Goal: Task Accomplishment & Management: Manage account settings

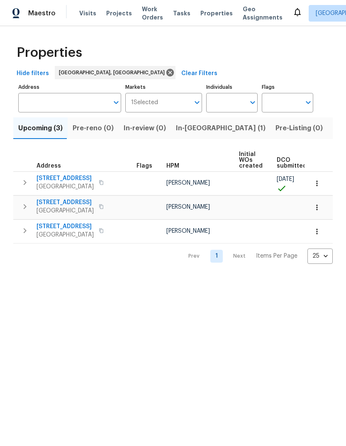
click at [184, 125] on span "In-reno (1)" at bounding box center [221, 128] width 90 height 12
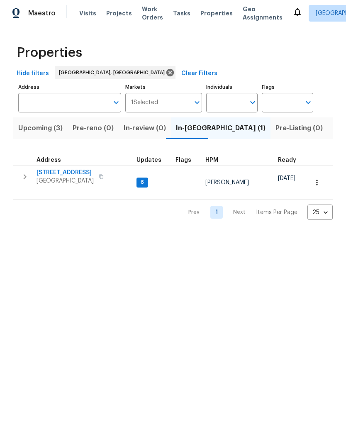
click at [79, 171] on span "[STREET_ADDRESS]" at bounding box center [64, 172] width 57 height 8
click at [37, 121] on button "Upcoming (3)" at bounding box center [40, 128] width 54 height 22
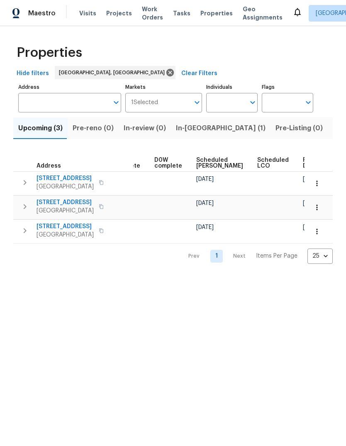
scroll to position [0, 208]
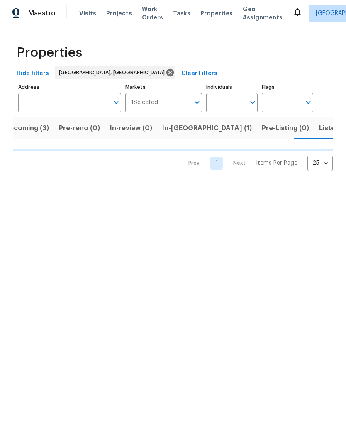
scroll to position [0, 16]
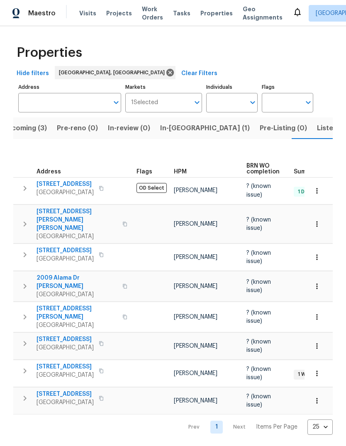
click at [24, 124] on span "Upcoming (3)" at bounding box center [24, 128] width 44 height 12
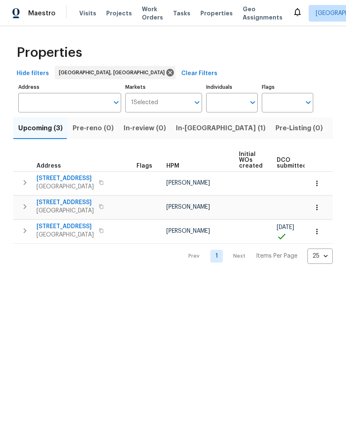
click at [55, 226] on span "11632 Copper Ave NE" at bounding box center [64, 226] width 57 height 8
click at [318, 233] on icon "button" at bounding box center [317, 231] width 8 height 8
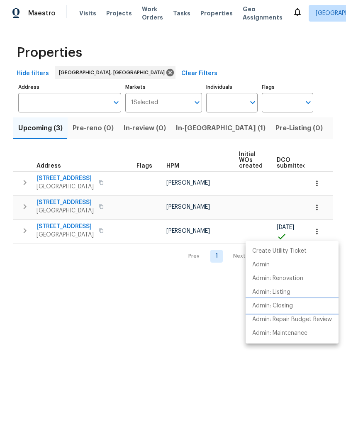
click at [284, 305] on p "Admin: Closing" at bounding box center [272, 306] width 41 height 9
click at [58, 289] on div at bounding box center [173, 223] width 346 height 446
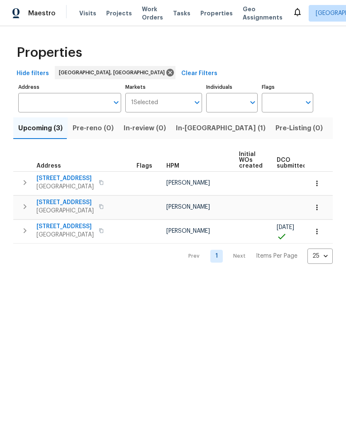
click at [292, 9] on icon at bounding box center [297, 12] width 10 height 10
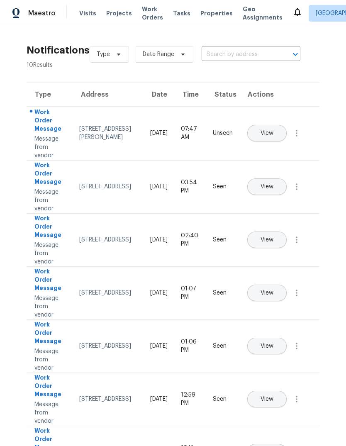
click at [273, 130] on span "View" at bounding box center [266, 133] width 13 height 6
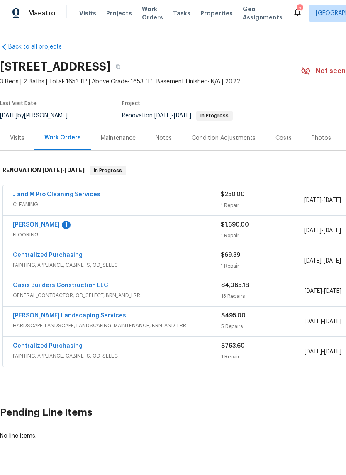
click at [46, 222] on link "Sherwin Williams" at bounding box center [36, 225] width 47 height 6
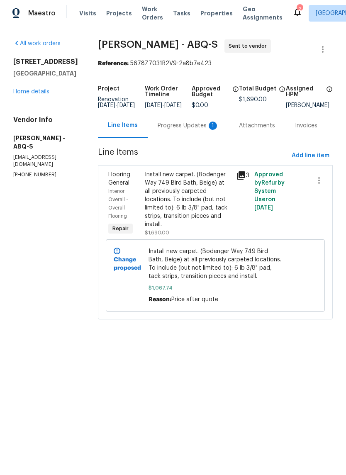
click at [186, 130] on div "Progress Updates 1" at bounding box center [188, 126] width 61 height 8
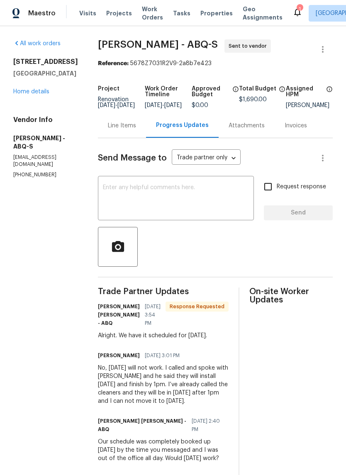
click at [20, 95] on link "Home details" at bounding box center [31, 92] width 36 height 6
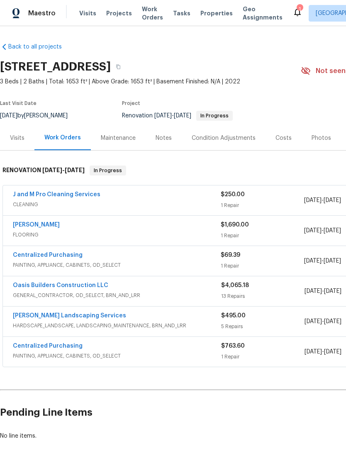
click at [164, 135] on div "Notes" at bounding box center [164, 138] width 16 height 8
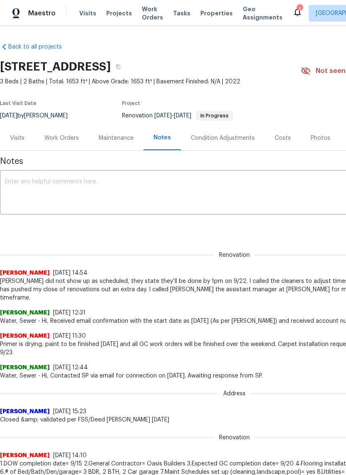
click at [18, 175] on div "x ​" at bounding box center [234, 193] width 469 height 42
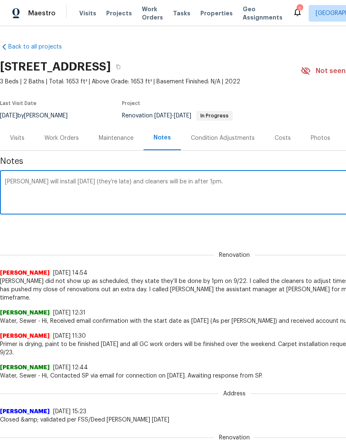
click at [76, 179] on textarea "Sherwin Williams will install today (they’re late) and cleaners will be in afte…" at bounding box center [234, 193] width 459 height 29
click at [263, 192] on textarea "Sherwin Williams will install flooring today (they’re late) and cleaners will b…" at bounding box center [234, 193] width 459 height 29
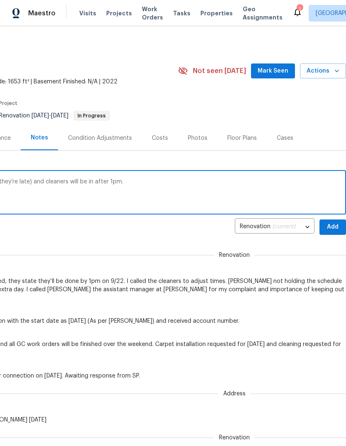
scroll to position [0, 123]
type textarea "Sherwin Williams will install flooring today (they’re late) and cleaners will b…"
click at [332, 226] on span "Add" at bounding box center [332, 227] width 13 height 10
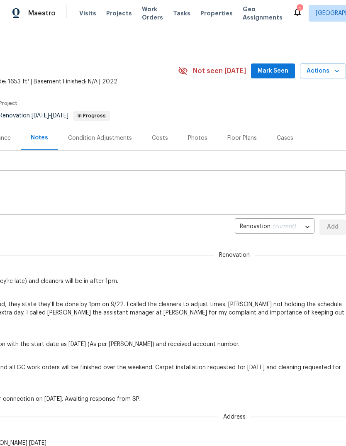
click at [274, 71] on span "Mark Seen" at bounding box center [273, 71] width 31 height 10
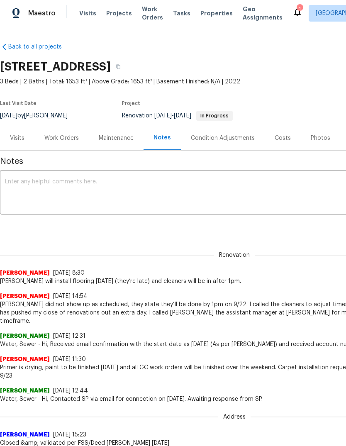
scroll to position [0, 0]
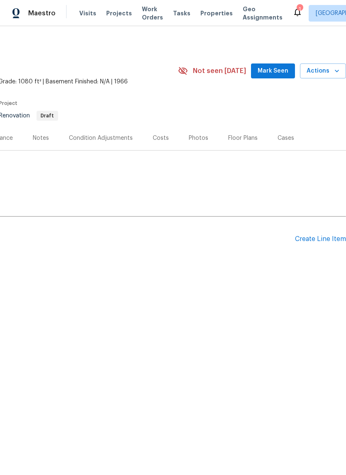
scroll to position [0, 123]
click at [277, 66] on span "Mark Seen" at bounding box center [273, 71] width 31 height 10
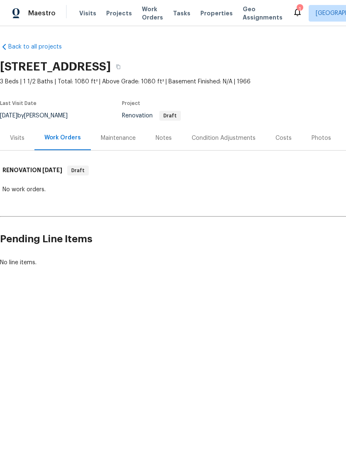
scroll to position [0, 0]
click at [162, 133] on div "Notes" at bounding box center [164, 138] width 36 height 24
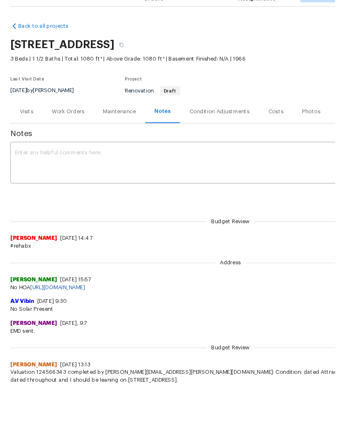
scroll to position [2, 0]
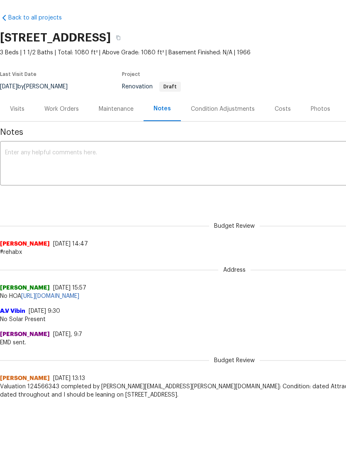
click at [12, 172] on div "x ​" at bounding box center [234, 193] width 469 height 42
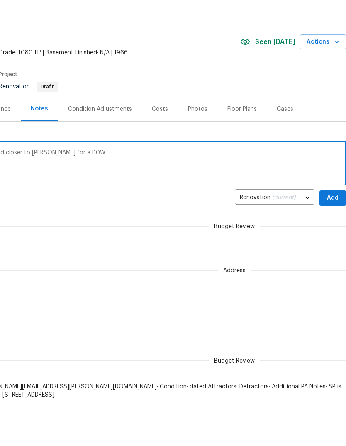
scroll to position [0, 123]
type textarea "DCO photos uploaded, waiting on deed and closer to [PERSON_NAME] for a D0W."
click at [333, 221] on span "Add" at bounding box center [332, 226] width 13 height 10
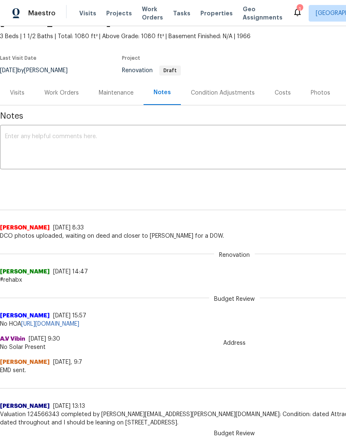
scroll to position [44, 0]
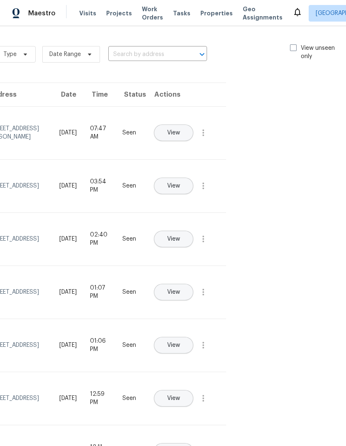
scroll to position [0, 93]
click at [290, 48] on span at bounding box center [293, 47] width 7 height 7
click at [290, 48] on input "View unseen only" at bounding box center [292, 46] width 5 height 5
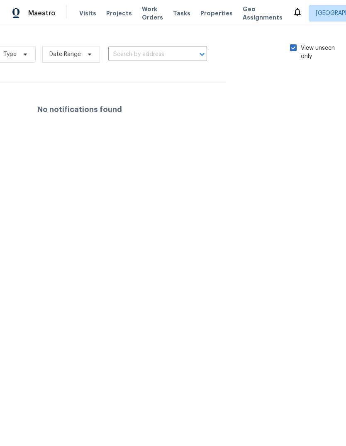
click at [290, 48] on span at bounding box center [293, 47] width 7 height 7
click at [290, 48] on input "View unseen only" at bounding box center [292, 46] width 5 height 5
checkbox input "false"
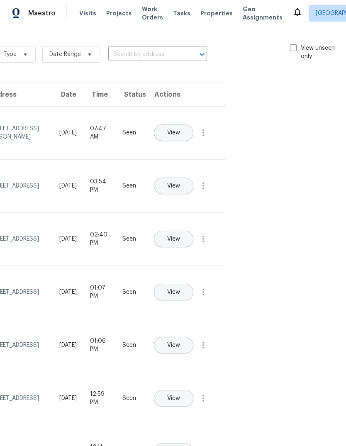
click at [143, 13] on span "Work Orders" at bounding box center [152, 13] width 21 height 17
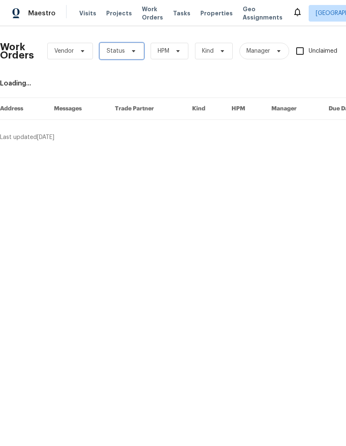
click at [133, 45] on span "Status" at bounding box center [122, 51] width 44 height 17
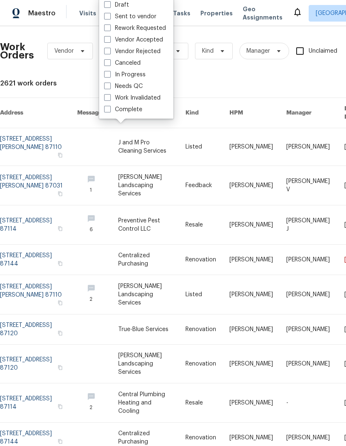
click at [119, 85] on label "Needs QC" at bounding box center [123, 86] width 39 height 8
click at [109, 85] on input "Needs QC" at bounding box center [106, 84] width 5 height 5
checkbox input "true"
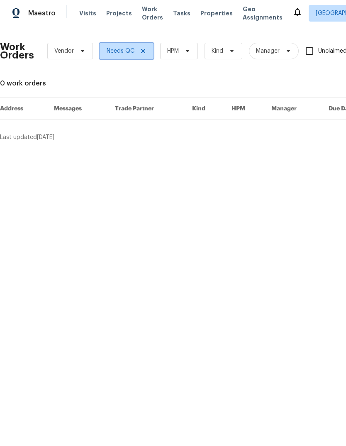
click at [144, 48] on icon at bounding box center [143, 51] width 7 height 7
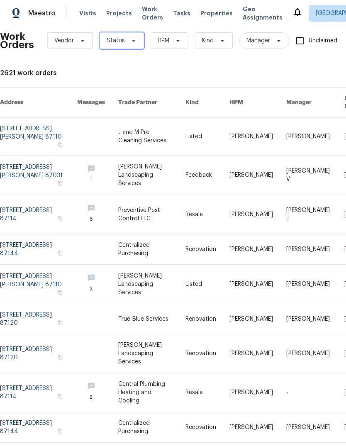
scroll to position [10, 0]
click at [22, 234] on link at bounding box center [38, 249] width 77 height 30
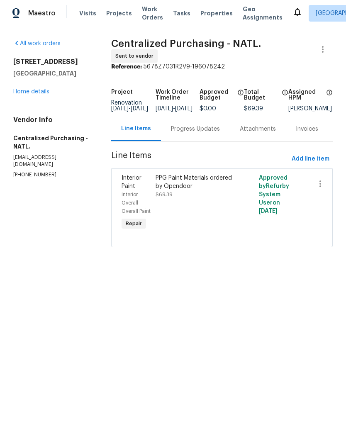
click at [203, 129] on div "Progress Updates" at bounding box center [195, 129] width 49 height 8
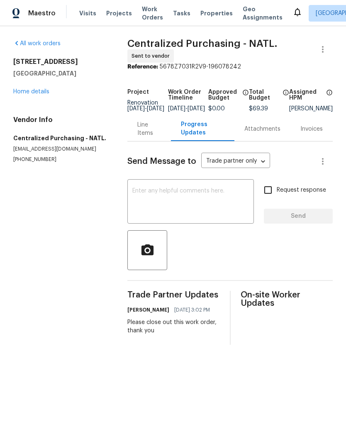
click at [132, 191] on div "x ​" at bounding box center [190, 202] width 127 height 42
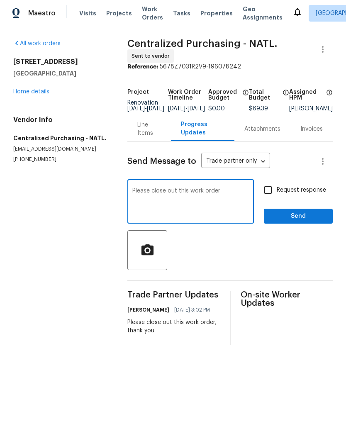
type textarea "Please close out this work order"
click at [302, 221] on span "Send" at bounding box center [298, 216] width 56 height 10
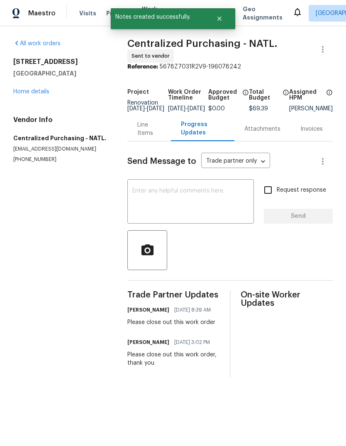
click at [137, 137] on div "Line Items" at bounding box center [148, 129] width 23 height 17
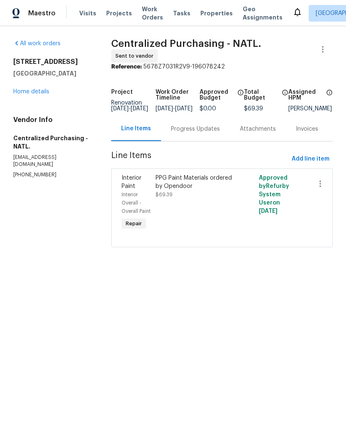
click at [178, 185] on div "PPG Paint Materials ordered by Opendoor" at bounding box center [196, 182] width 81 height 17
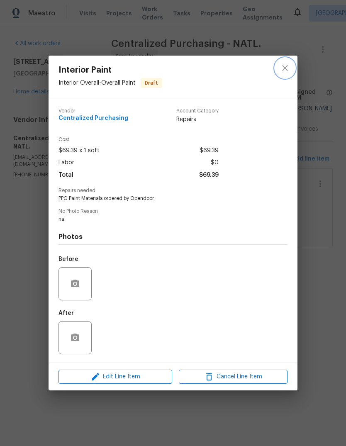
click at [285, 64] on icon "close" at bounding box center [285, 68] width 10 height 10
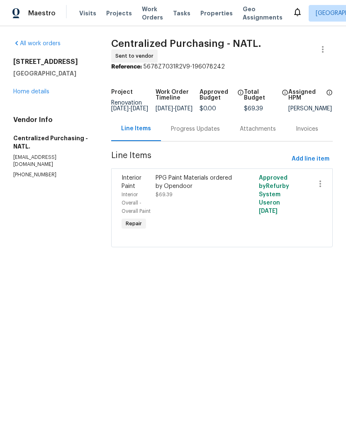
click at [26, 89] on link "Home details" at bounding box center [31, 92] width 36 height 6
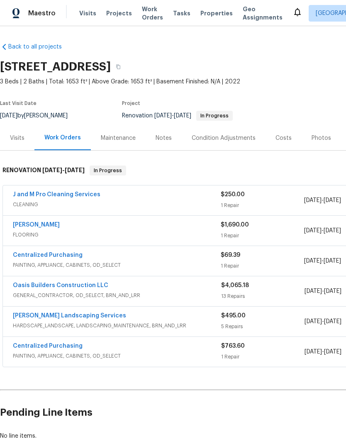
click at [80, 10] on span "Visits" at bounding box center [87, 13] width 17 height 8
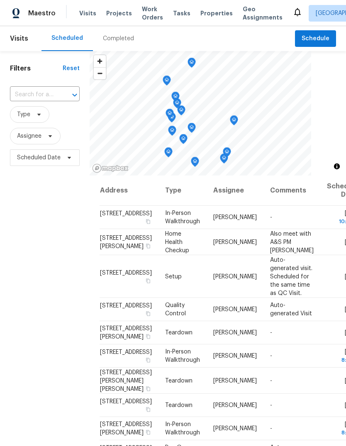
click at [213, 220] on span "[PERSON_NAME]" at bounding box center [235, 217] width 44 height 6
